Goal: Find specific page/section: Find specific page/section

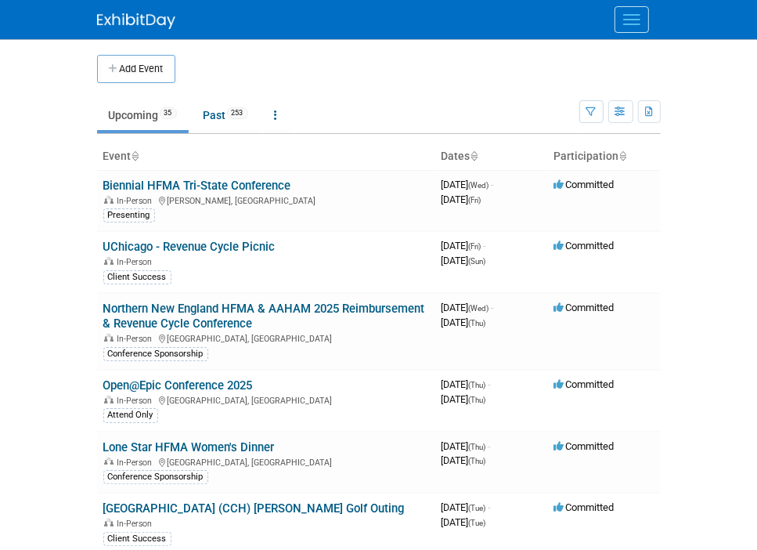
click at [75, 221] on body "Revecore Events Add Event Bulk Upload Events Shareable Event Boards Recently Vi…" at bounding box center [378, 275] width 757 height 550
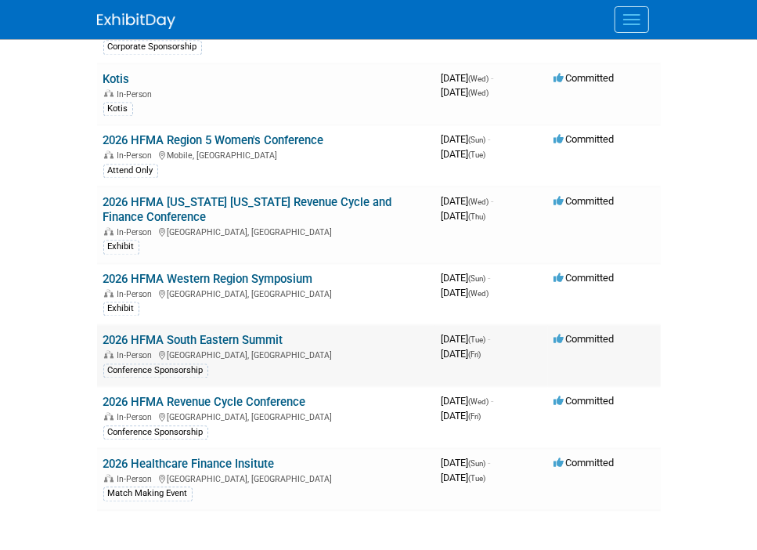
click at [157, 333] on link "2026 HFMA South Eastern Summit" at bounding box center [193, 340] width 180 height 14
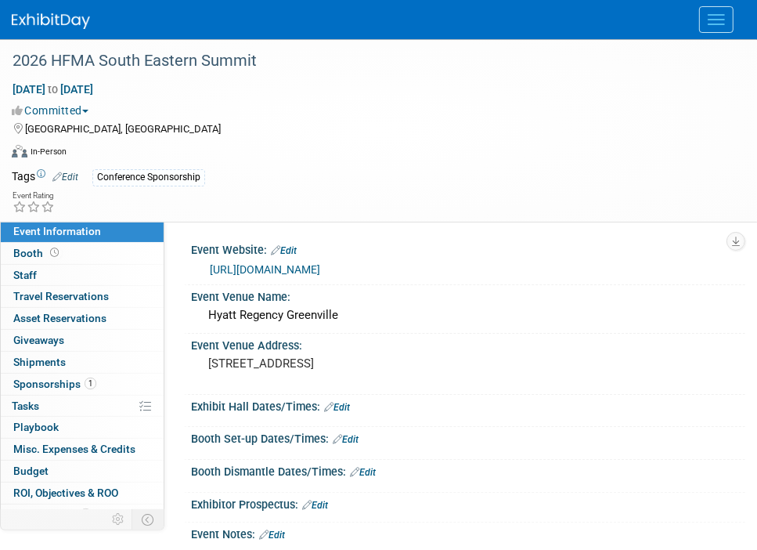
scroll to position [94, 0]
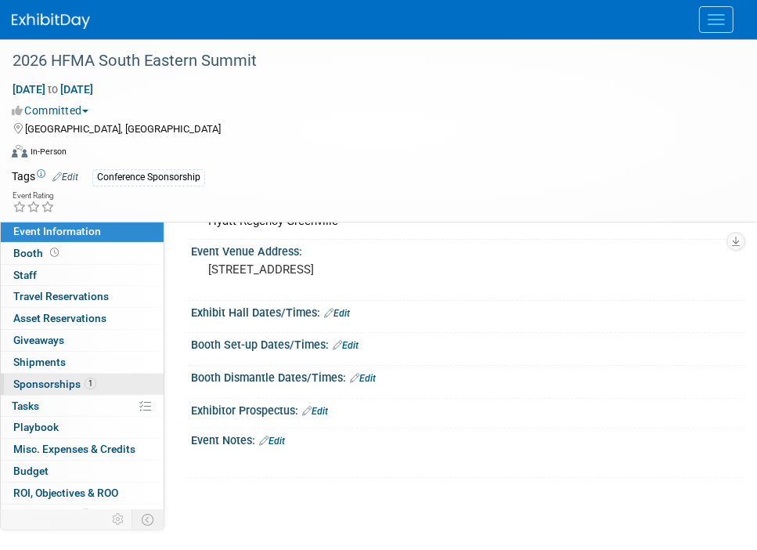
click at [121, 377] on link "1 Sponsorships 1" at bounding box center [82, 384] width 163 height 21
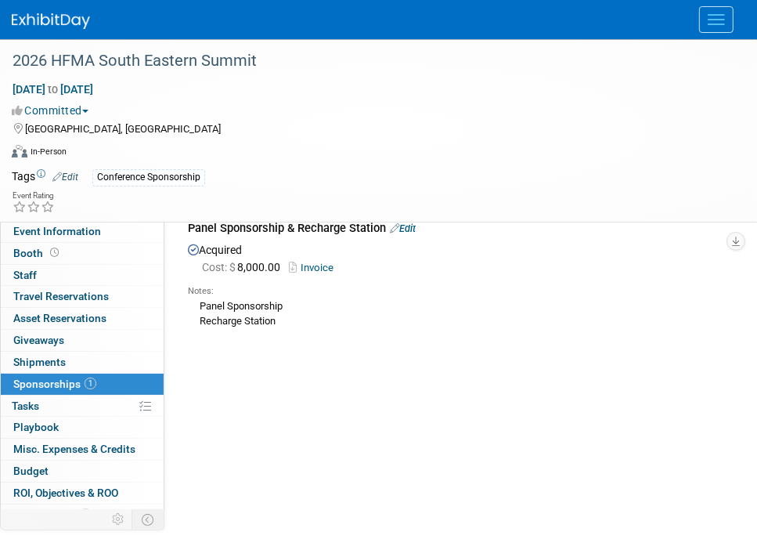
scroll to position [78, 0]
click at [320, 269] on link "Invoice" at bounding box center [314, 267] width 51 height 12
